Goal: Task Accomplishment & Management: Complete application form

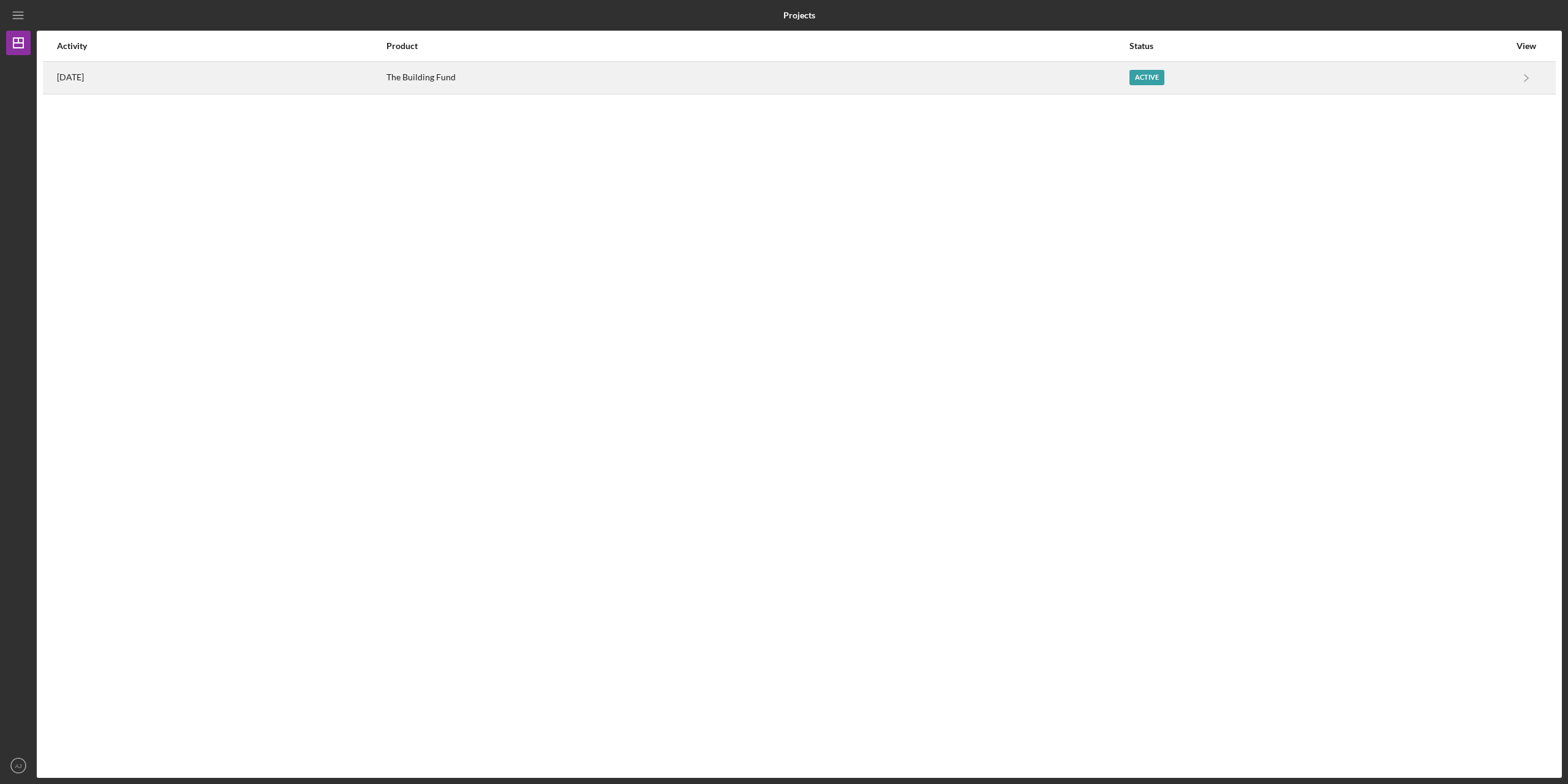
click at [1481, 79] on div "Active" at bounding box center [1319, 77] width 380 height 31
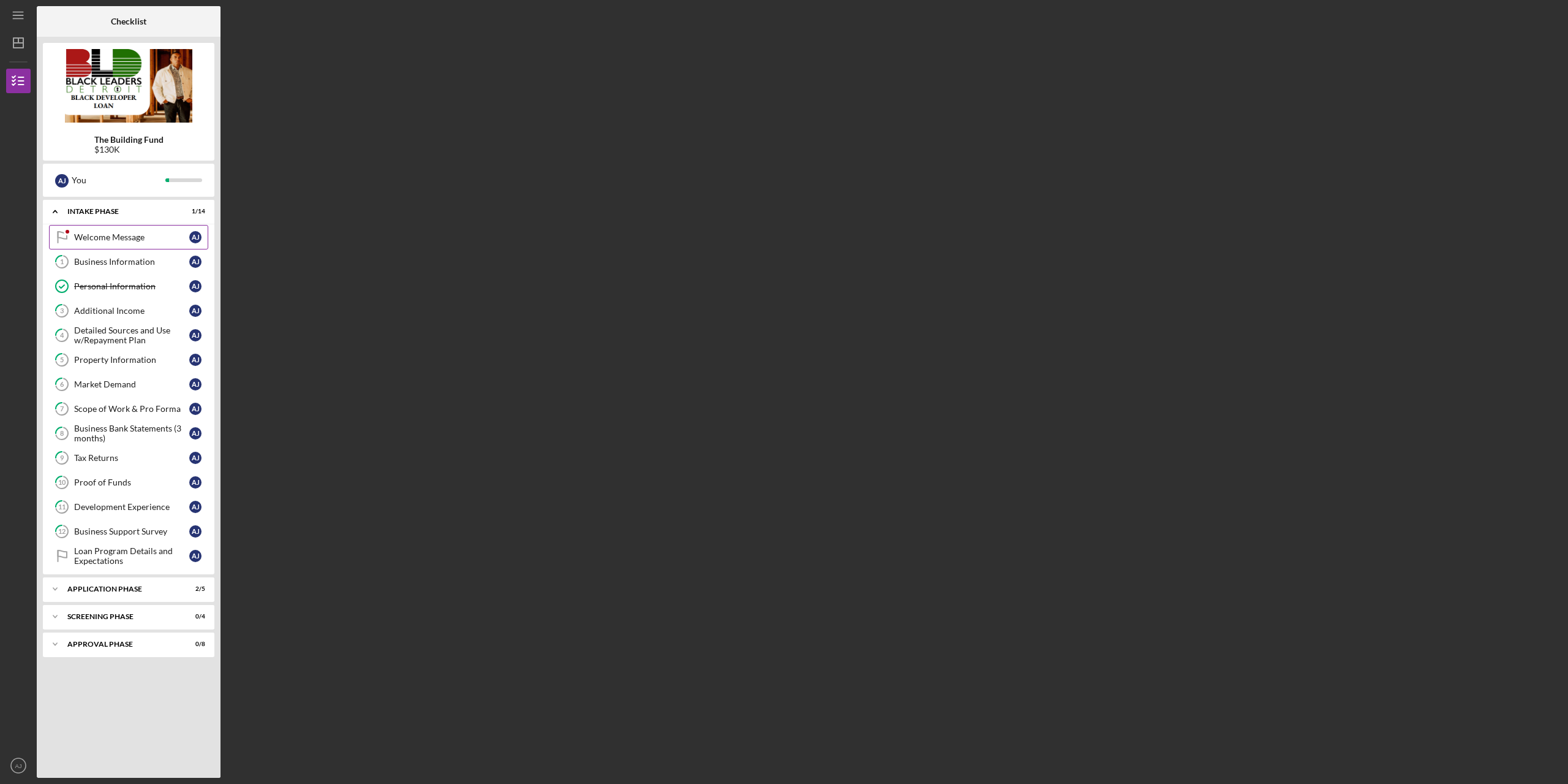
click at [137, 245] on link "Welcome Message Welcome Message A J" at bounding box center [129, 237] width 159 height 24
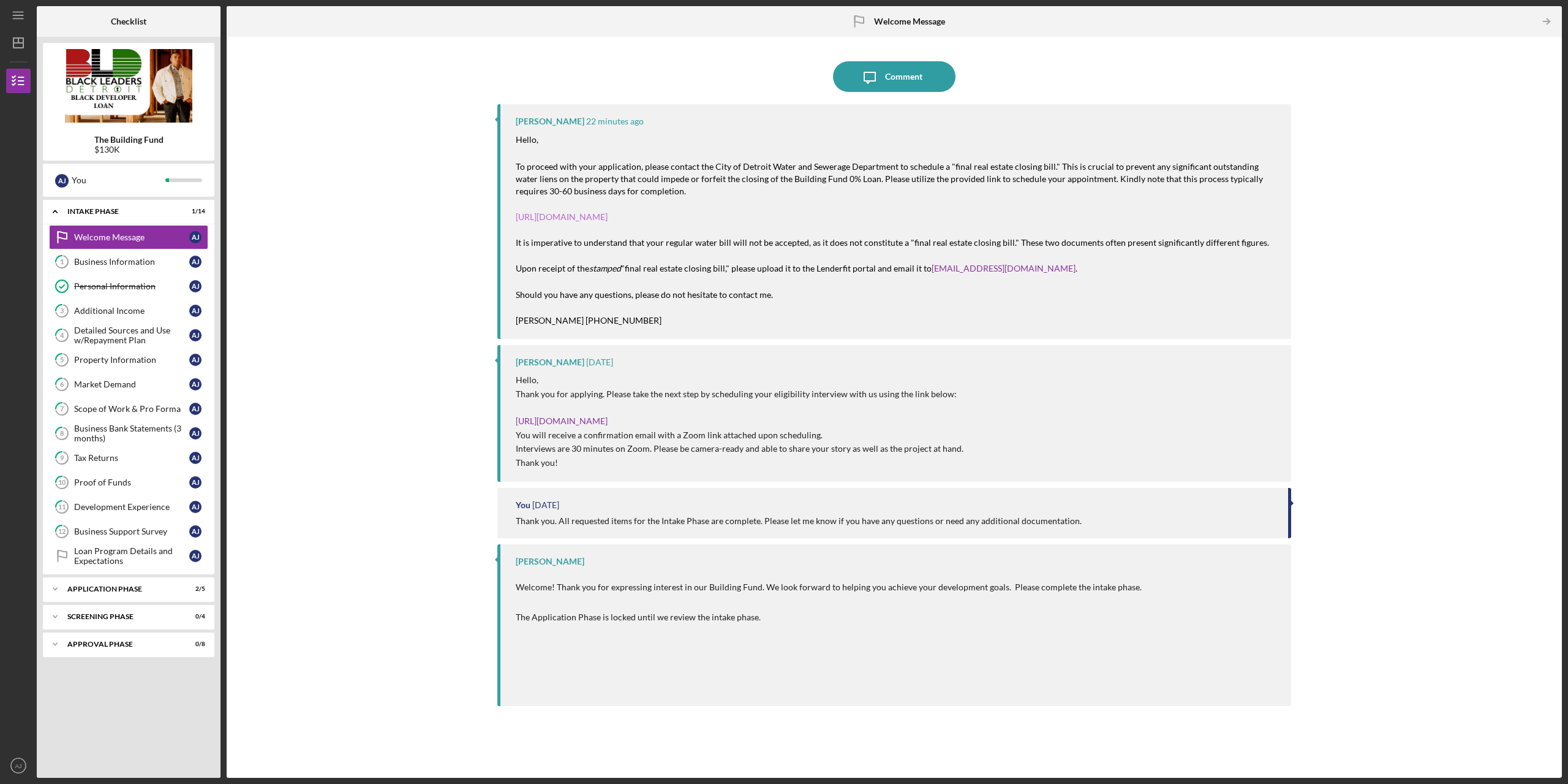
click at [552, 217] on link "[URL][DOMAIN_NAME]" at bounding box center [561, 217] width 92 height 10
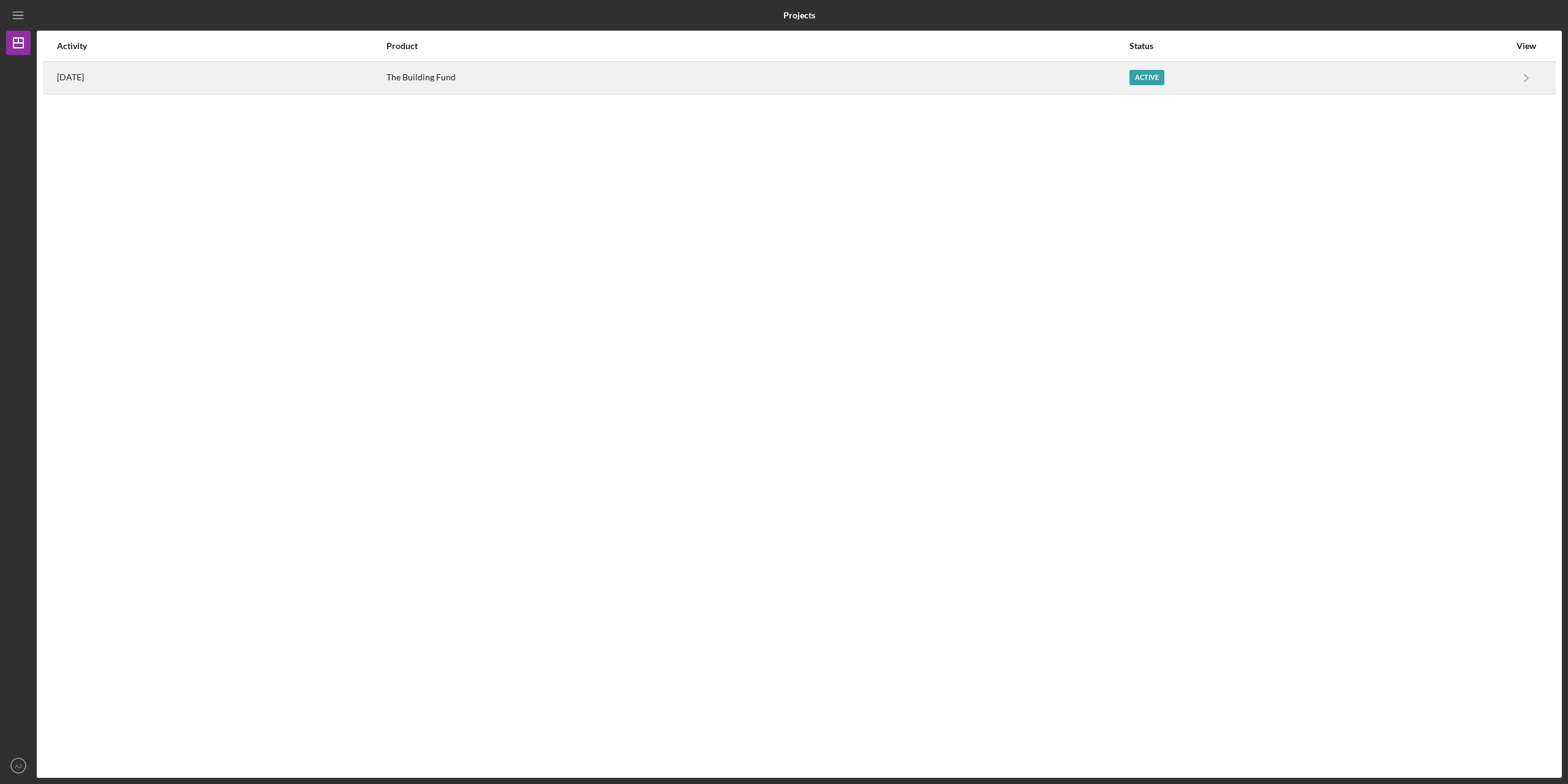
click at [568, 78] on div "The Building Fund" at bounding box center [757, 77] width 742 height 31
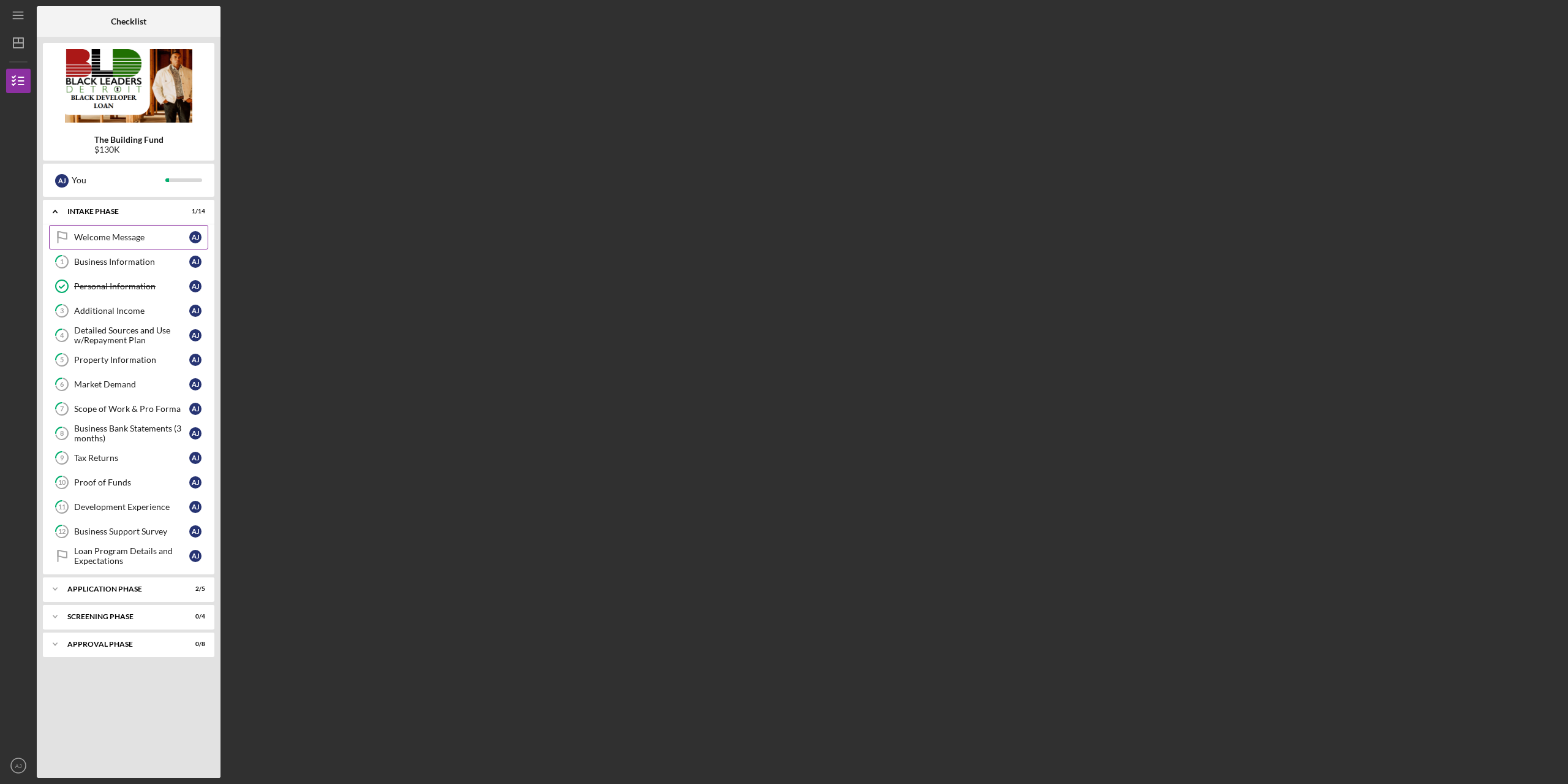
click at [153, 237] on div "Welcome Message" at bounding box center [132, 237] width 115 height 10
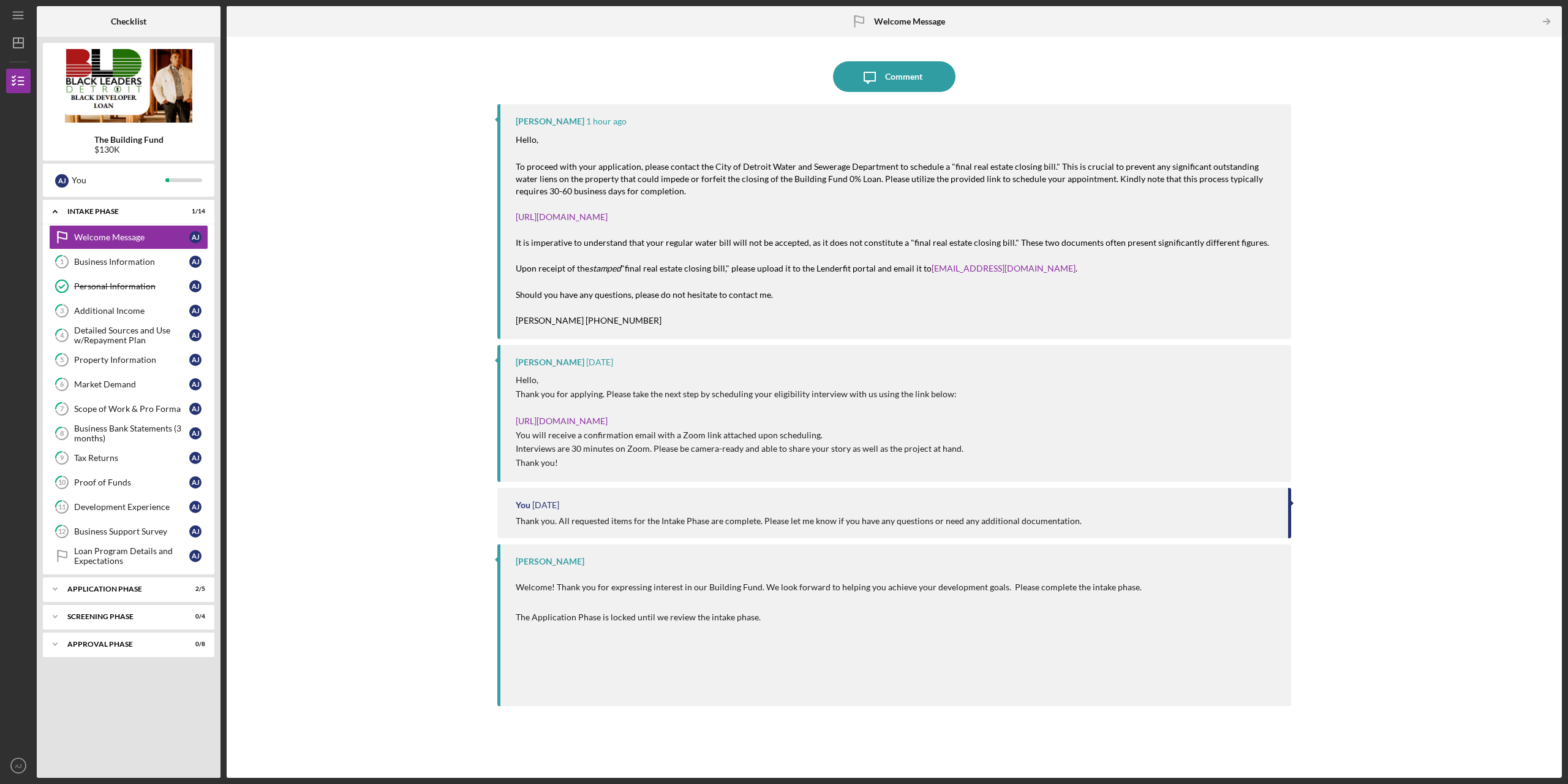
click at [346, 93] on div "Icon/Message Comment Mario Dewberry 1 hour ago Hello, To proceed with your appl…" at bounding box center [894, 407] width 1323 height 729
click at [608, 217] on link "[URL][DOMAIN_NAME]" at bounding box center [561, 217] width 92 height 10
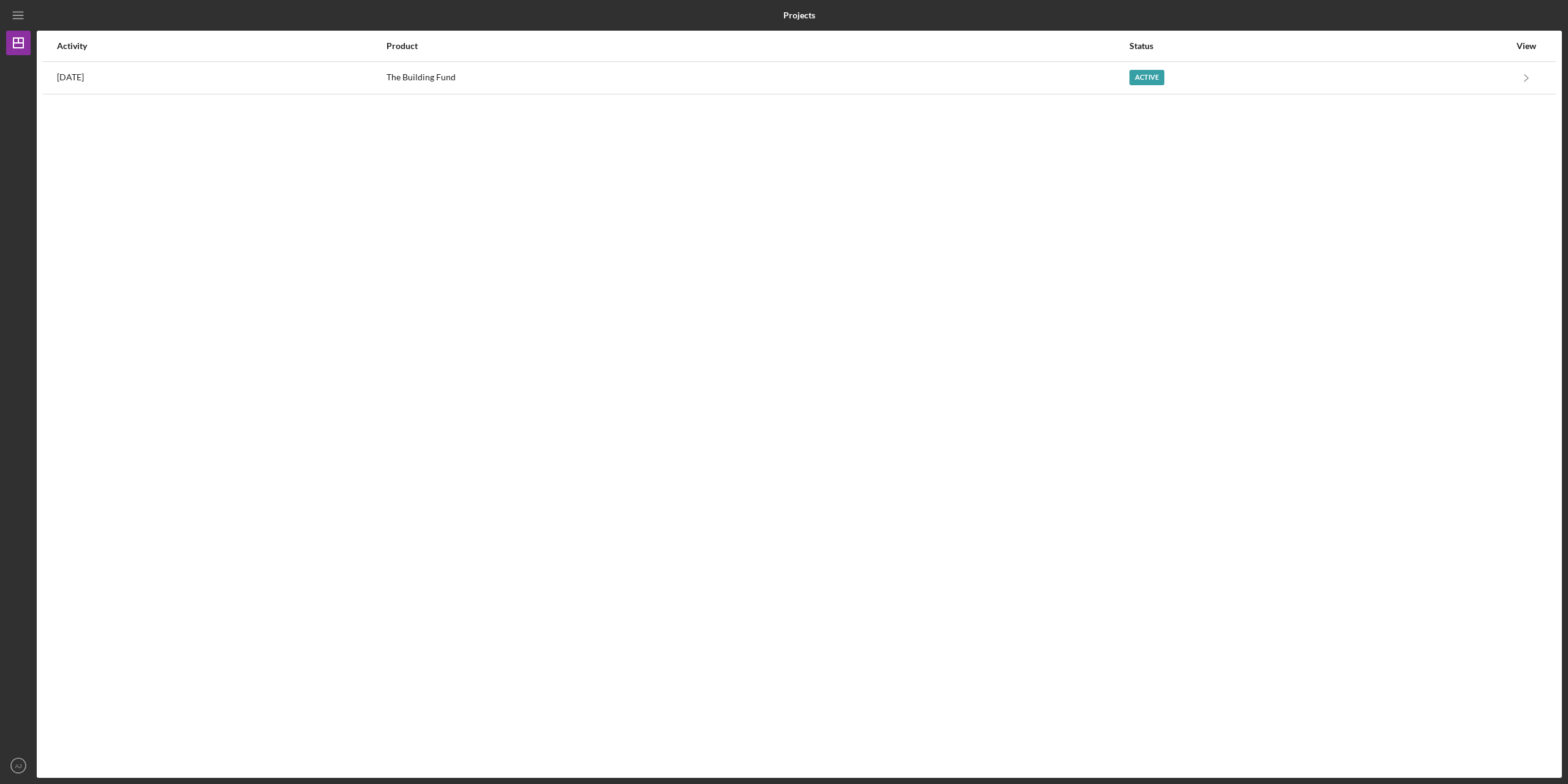
click at [1357, 100] on div "Activity Product Status View [DATE] The Building Fund Active Icon/Navigate The …" at bounding box center [799, 404] width 1525 height 747
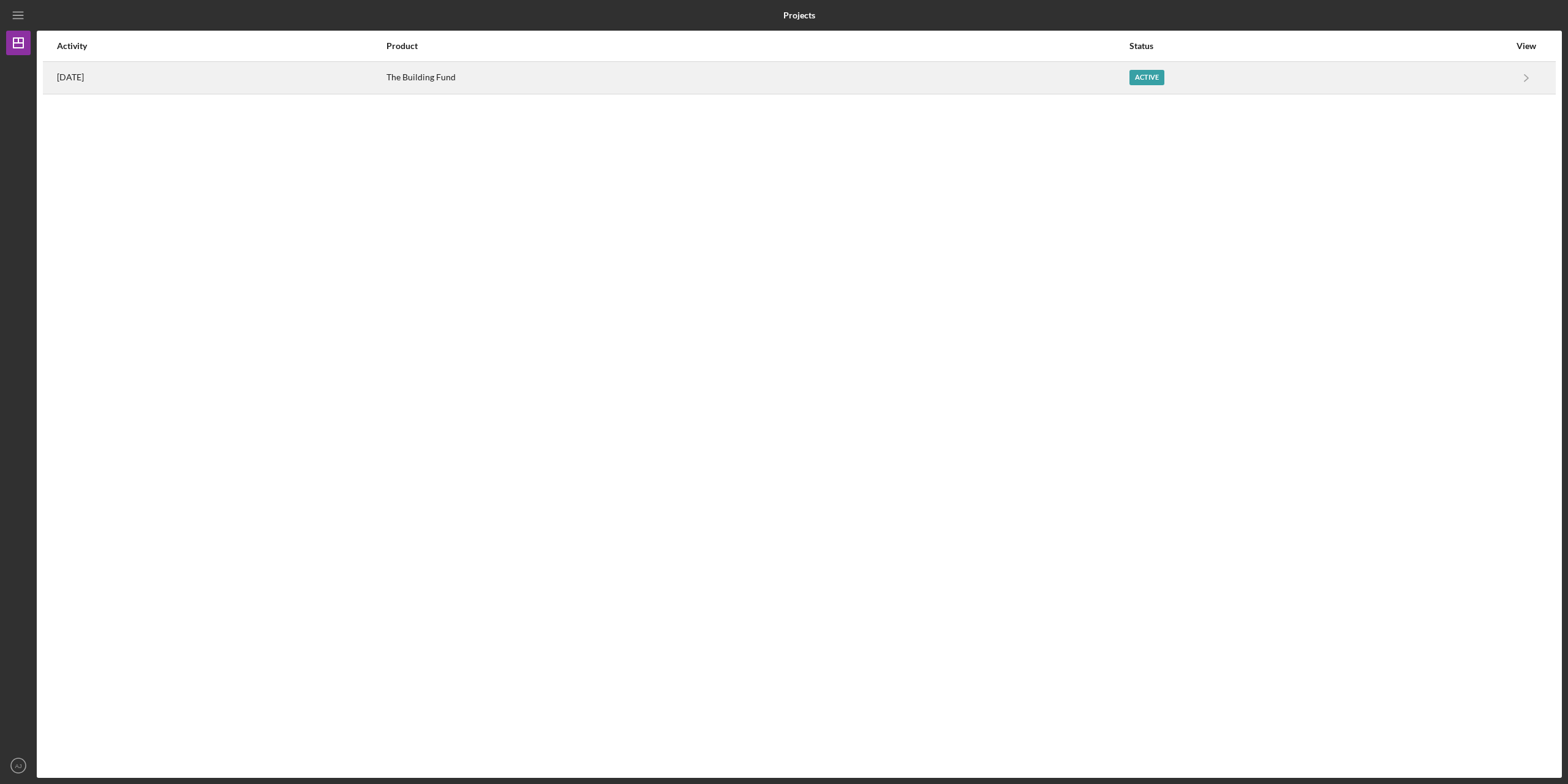
click at [1357, 89] on div "Active" at bounding box center [1319, 77] width 380 height 31
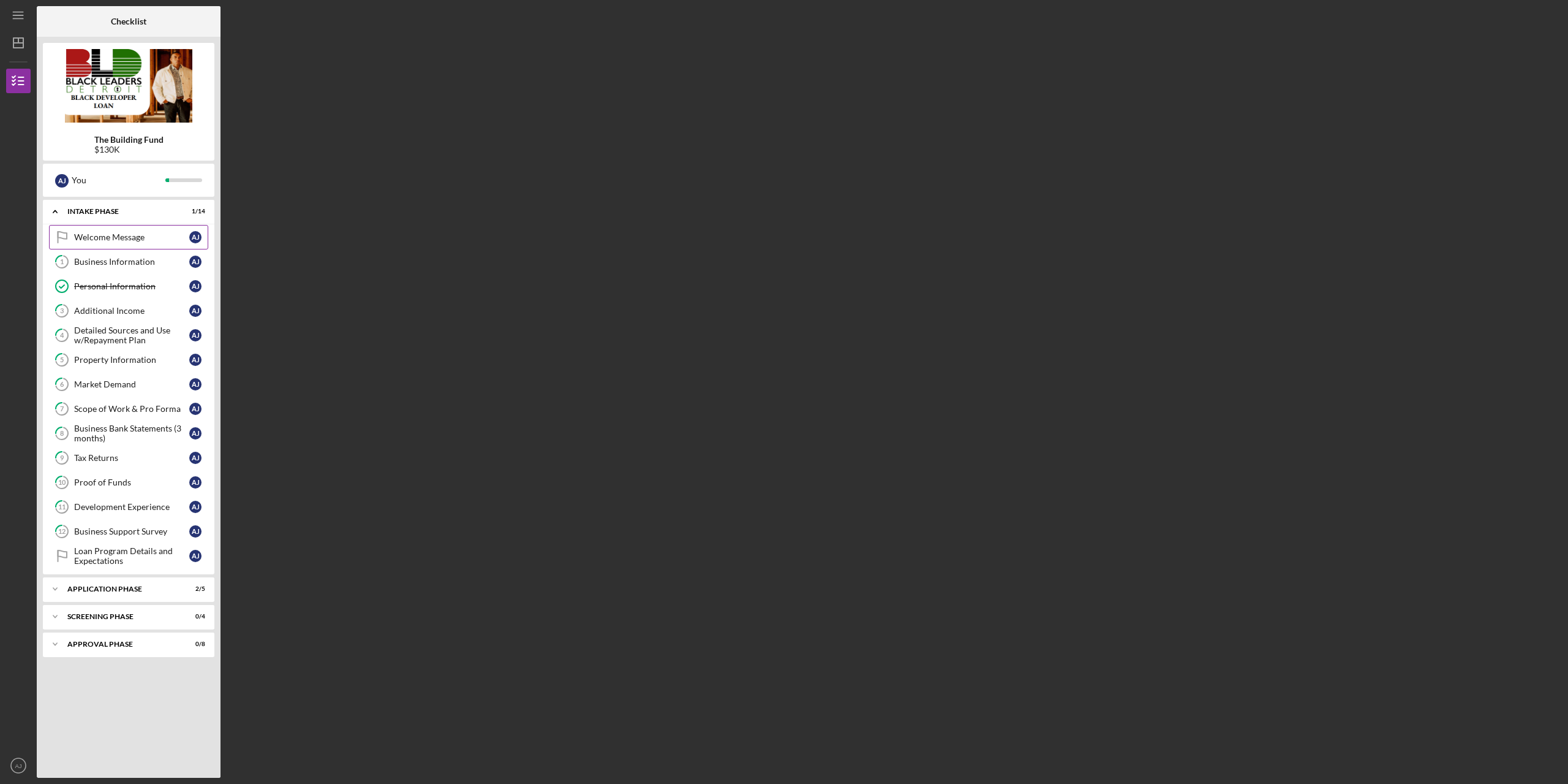
click at [127, 234] on div "Welcome Message" at bounding box center [132, 237] width 115 height 10
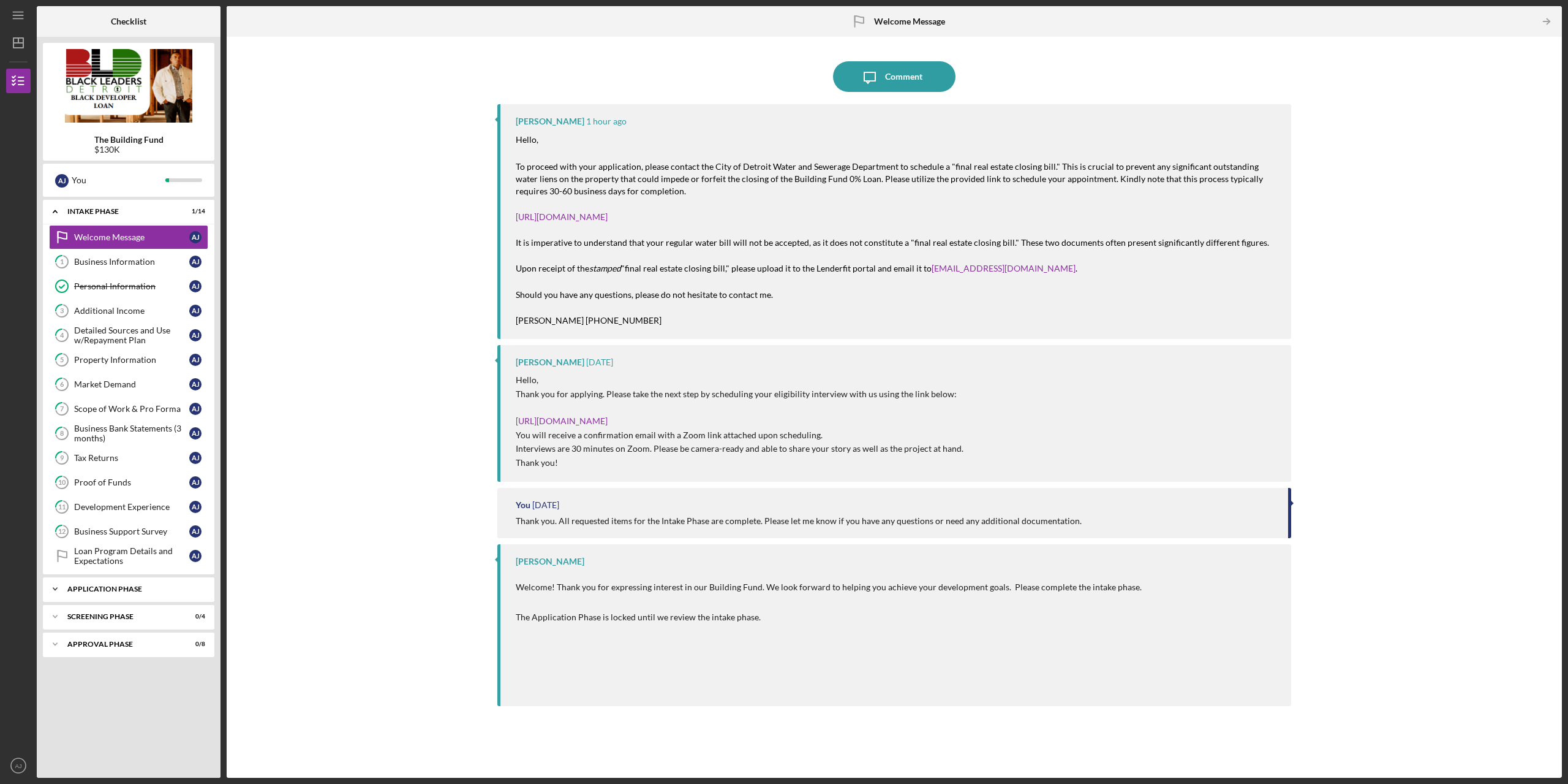
click at [138, 588] on div "Application Phase" at bounding box center [133, 588] width 132 height 7
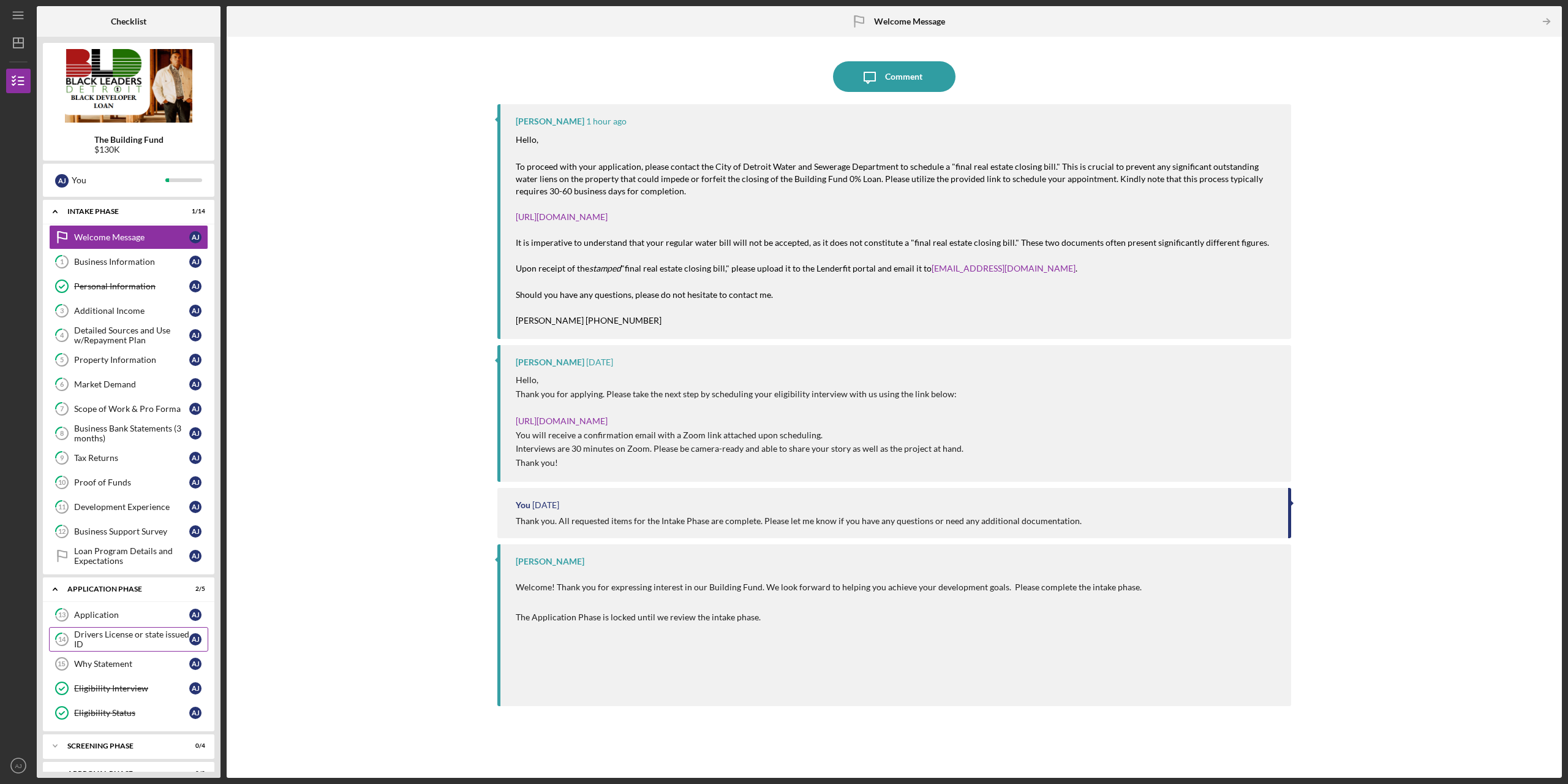
click at [122, 642] on div "Drivers License or state issued ID" at bounding box center [132, 639] width 115 height 20
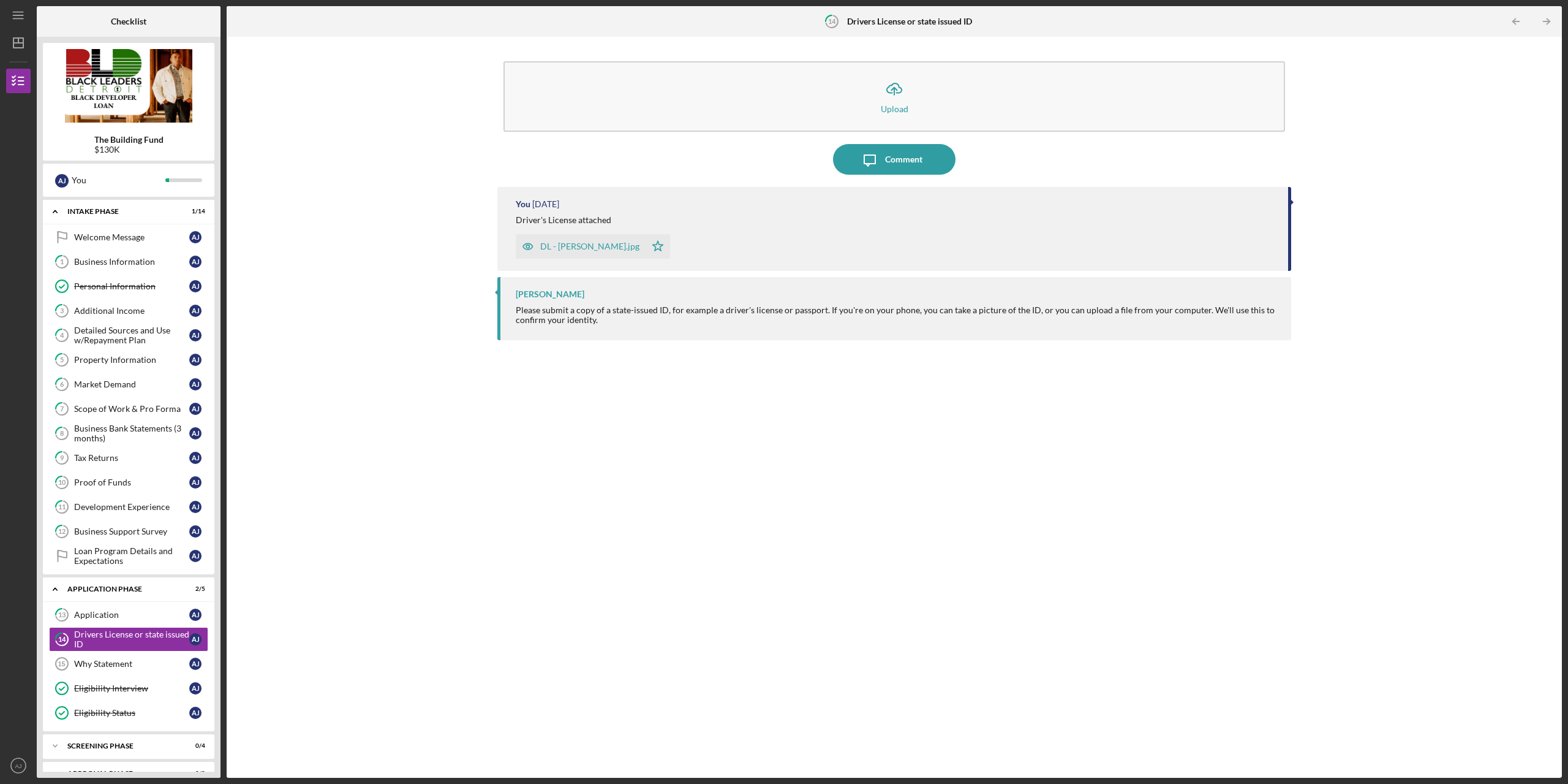
click at [565, 245] on div "DL - Aloshia Jackson.jpg" at bounding box center [590, 246] width 99 height 10
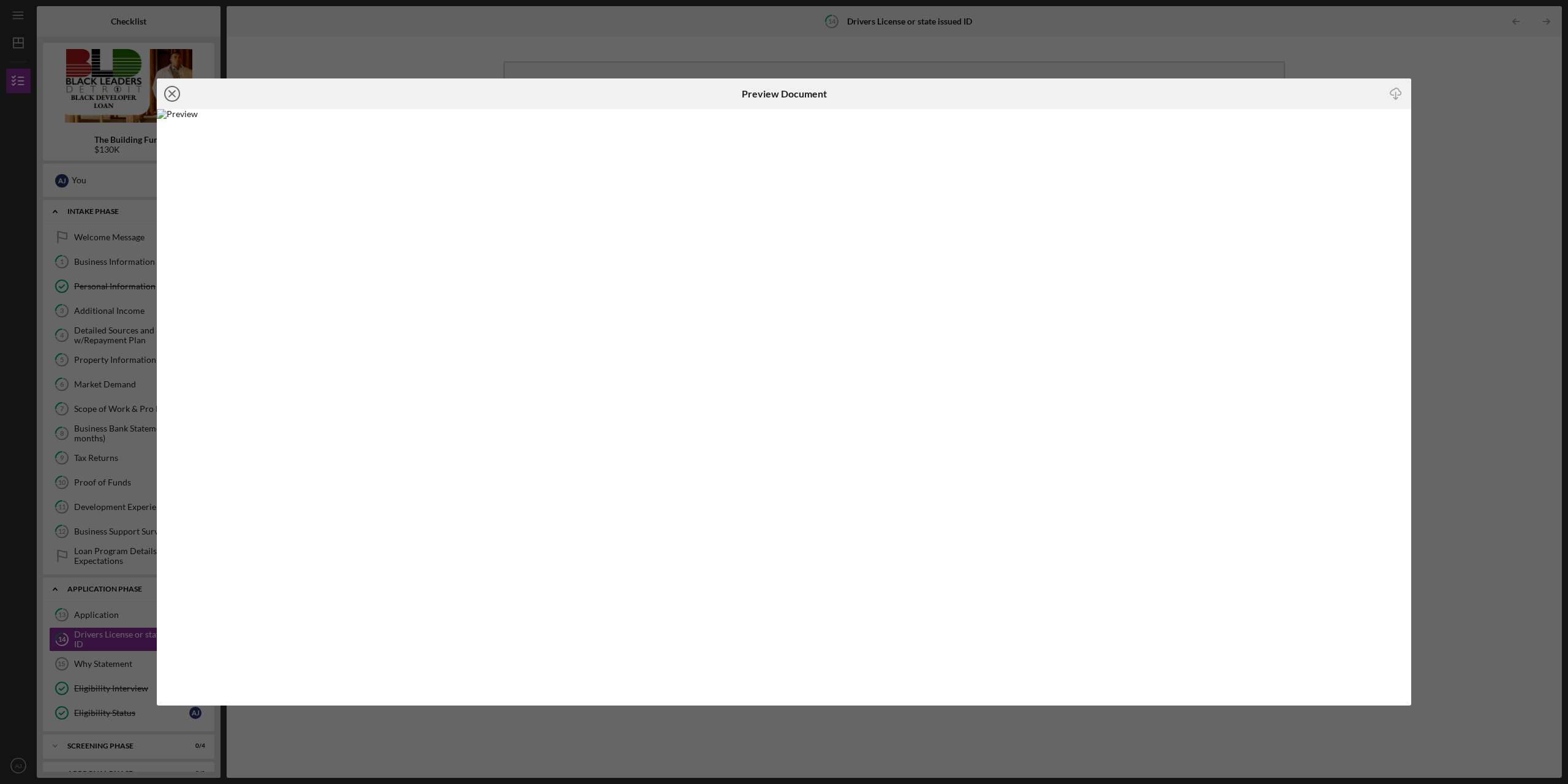
click at [169, 94] on icon "Icon/Close" at bounding box center [172, 94] width 31 height 31
click at [169, 94] on img at bounding box center [129, 86] width 172 height 73
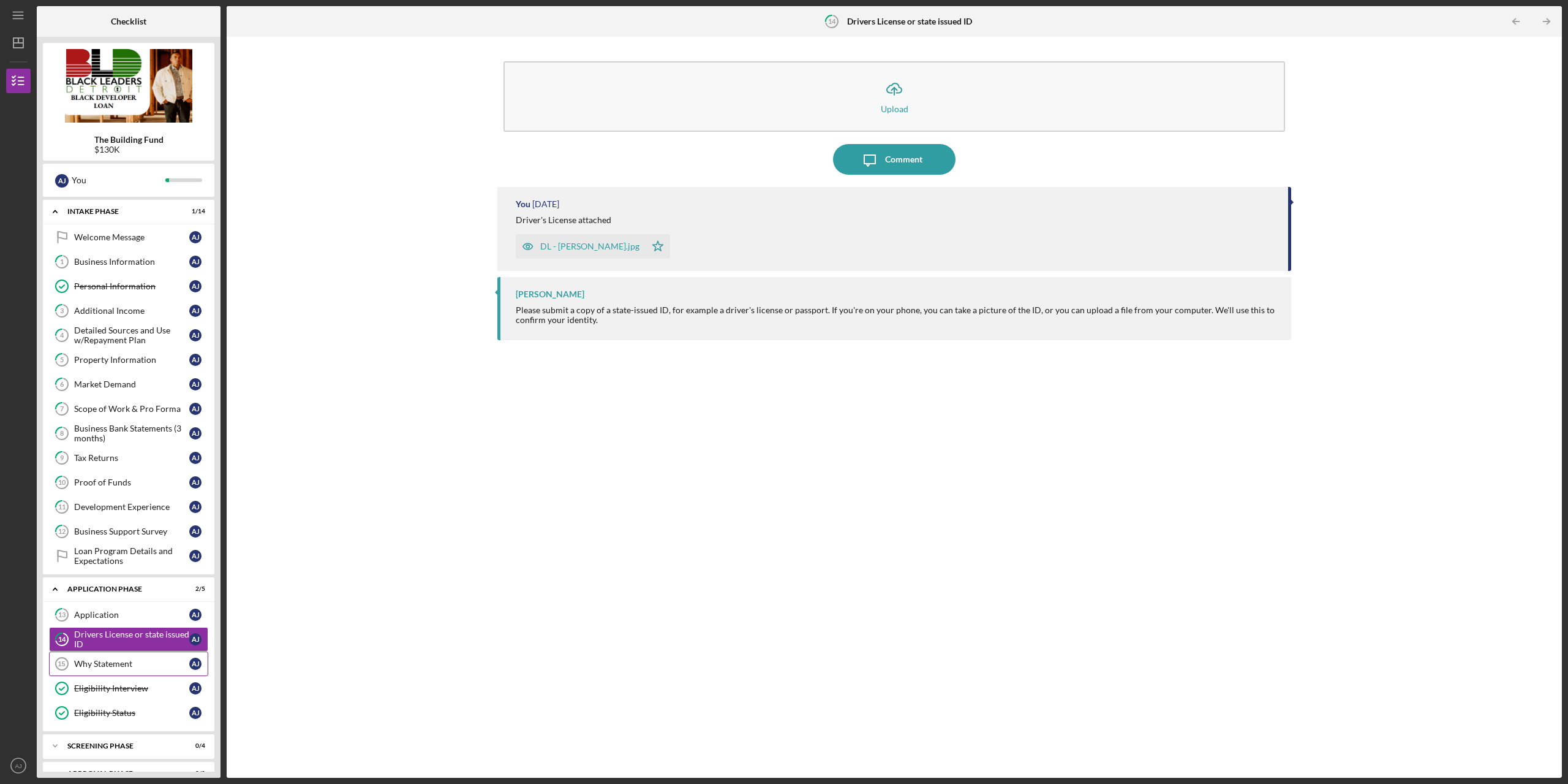
click at [123, 671] on link "Why Statement 15 Why Statement A J" at bounding box center [129, 663] width 159 height 24
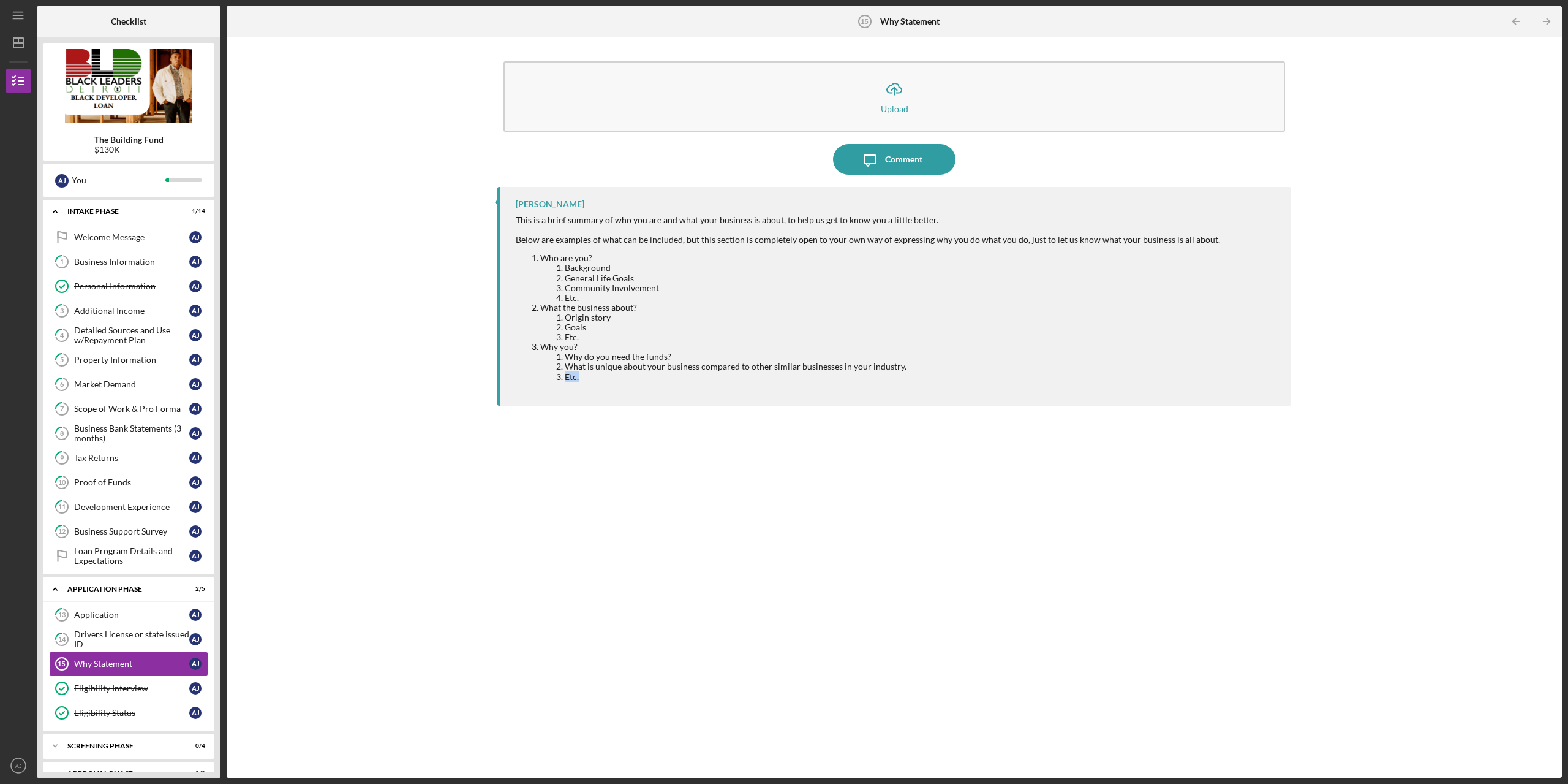
click at [408, 390] on div "Icon/Upload Upload Icon/Message Comment Larenz Studavent This is a brief summar…" at bounding box center [894, 407] width 1323 height 729
drag, startPoint x: 408, startPoint y: 390, endPoint x: 683, endPoint y: 403, distance: 275.3
click at [683, 403] on div "Icon/Upload Upload Icon/Message Comment Larenz Studavent This is a brief summar…" at bounding box center [894, 407] width 1323 height 729
click at [687, 419] on div "Larenz Studavent This is a brief summary of who you are and what your business …" at bounding box center [894, 473] width 794 height 572
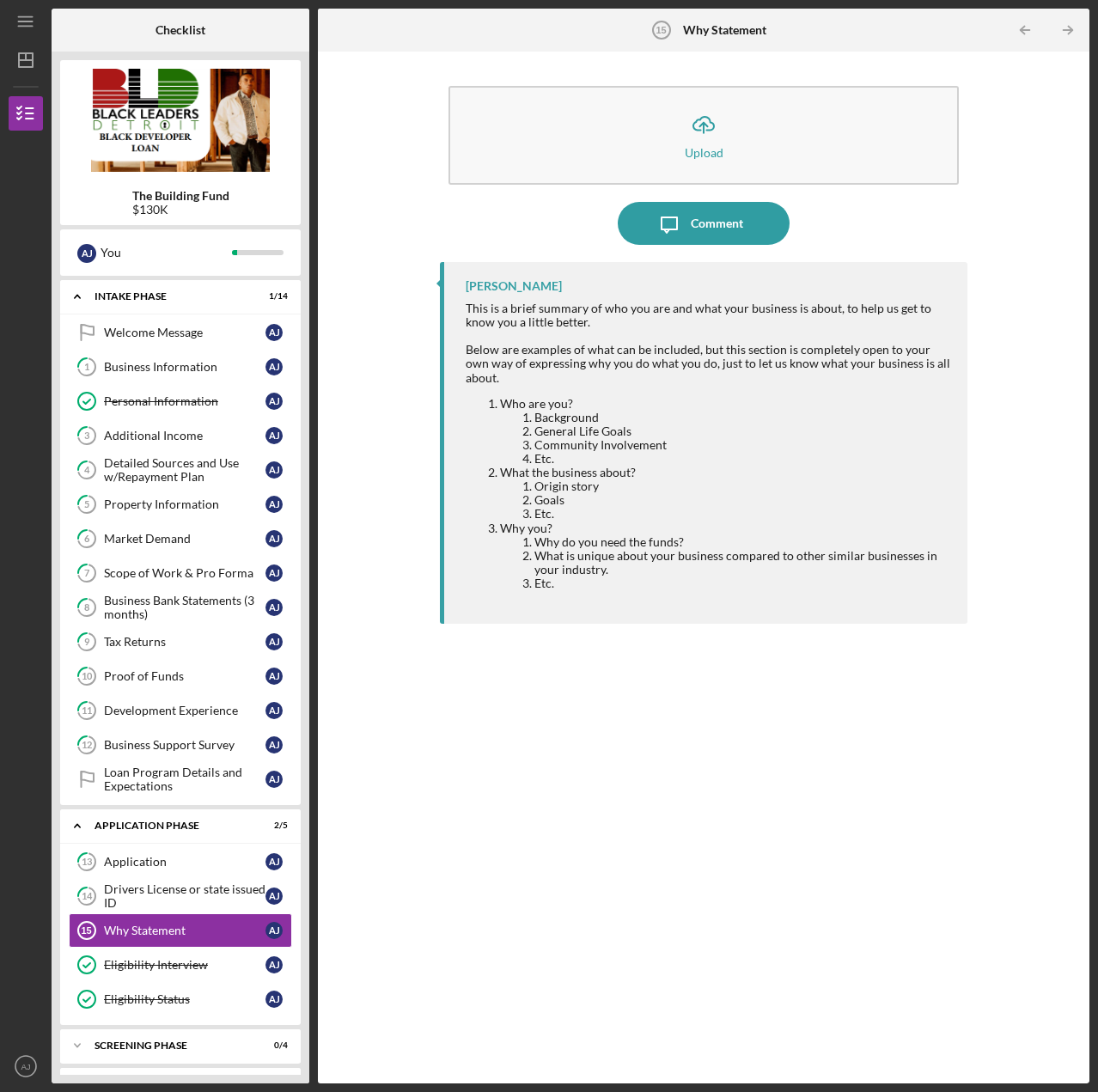
click at [720, 709] on div "Larenz Studavent This is a brief summary of who you are and what your business …" at bounding box center [703, 660] width 528 height 796
click at [798, 172] on div "Icon/Upload Upload Icon/Message Comment Larenz Studavent This is a brief summar…" at bounding box center [703, 567] width 528 height 1015
drag, startPoint x: 795, startPoint y: 195, endPoint x: 803, endPoint y: -61, distance: 256.1
click at [803, 60] on div "Icon/Upload Upload Icon/Message Comment Larenz Studavent This is a brief summar…" at bounding box center [703, 567] width 754 height 1015
click at [992, 301] on div "Icon/Upload Upload Icon/Message Comment Larenz Studavent This is a brief summar…" at bounding box center [703, 567] width 754 height 1015
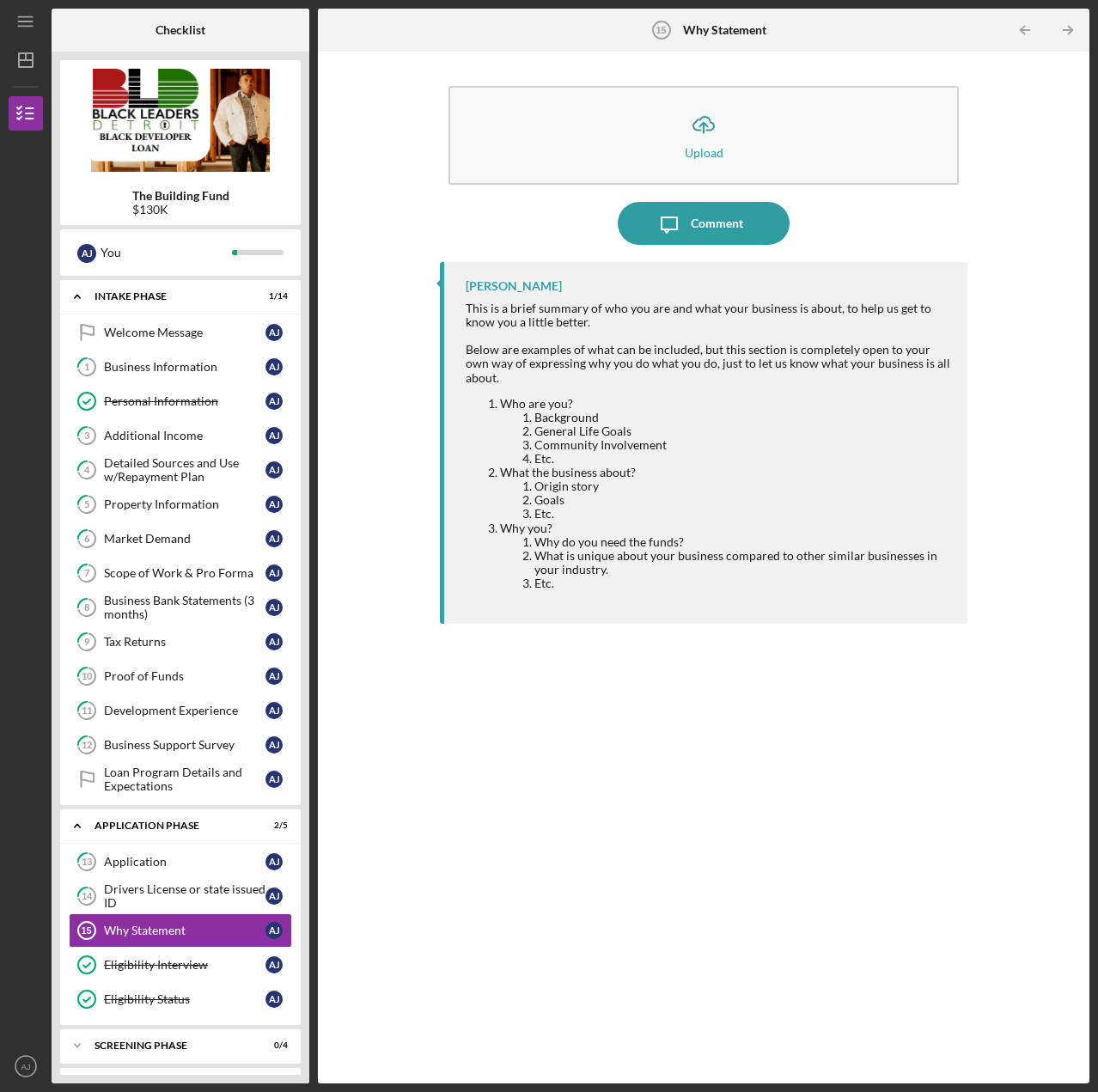
click at [869, 328] on div "This is a brief summary of who you are and what your business is about, to help…" at bounding box center [708, 446] width 486 height 289
drag, startPoint x: 419, startPoint y: 129, endPoint x: 445, endPoint y: 72, distance: 62.6
click at [447, 75] on div "Icon/Upload Upload Icon/Message Comment Larenz Studavent This is a brief summar…" at bounding box center [703, 567] width 754 height 1015
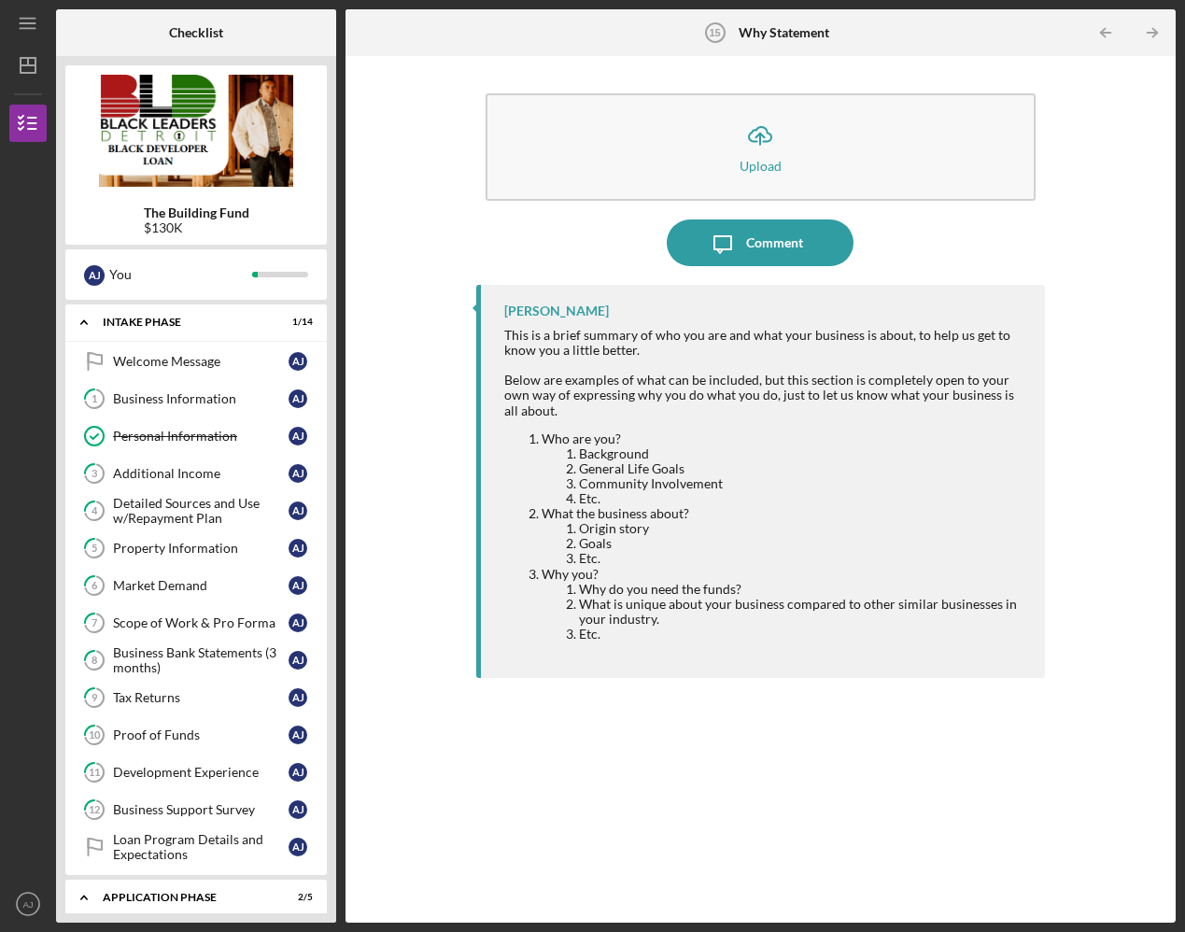
click at [1123, 146] on div "Icon/Upload Upload Icon/Message Comment Larenz Studavent This is a brief summar…" at bounding box center [761, 489] width 812 height 848
click at [387, 333] on div "Icon/Upload Upload Icon/Message Comment Larenz Studavent This is a brief summar…" at bounding box center [761, 489] width 812 height 848
